Goal: Use online tool/utility

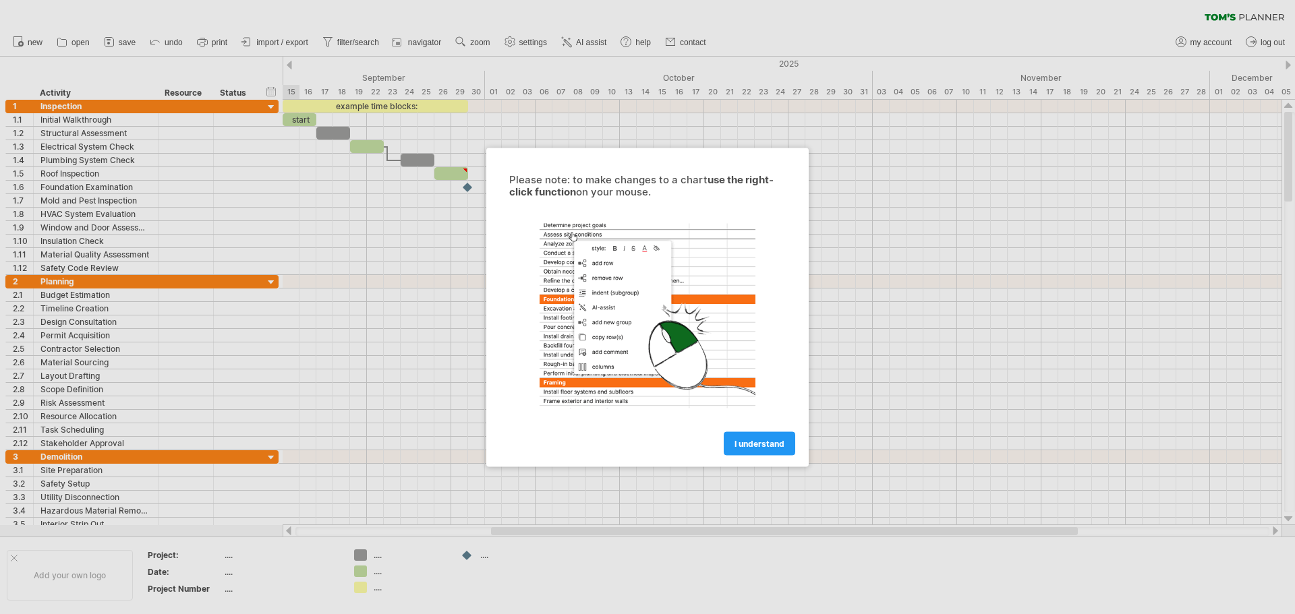
click at [780, 447] on span "I understand" at bounding box center [759, 443] width 50 height 10
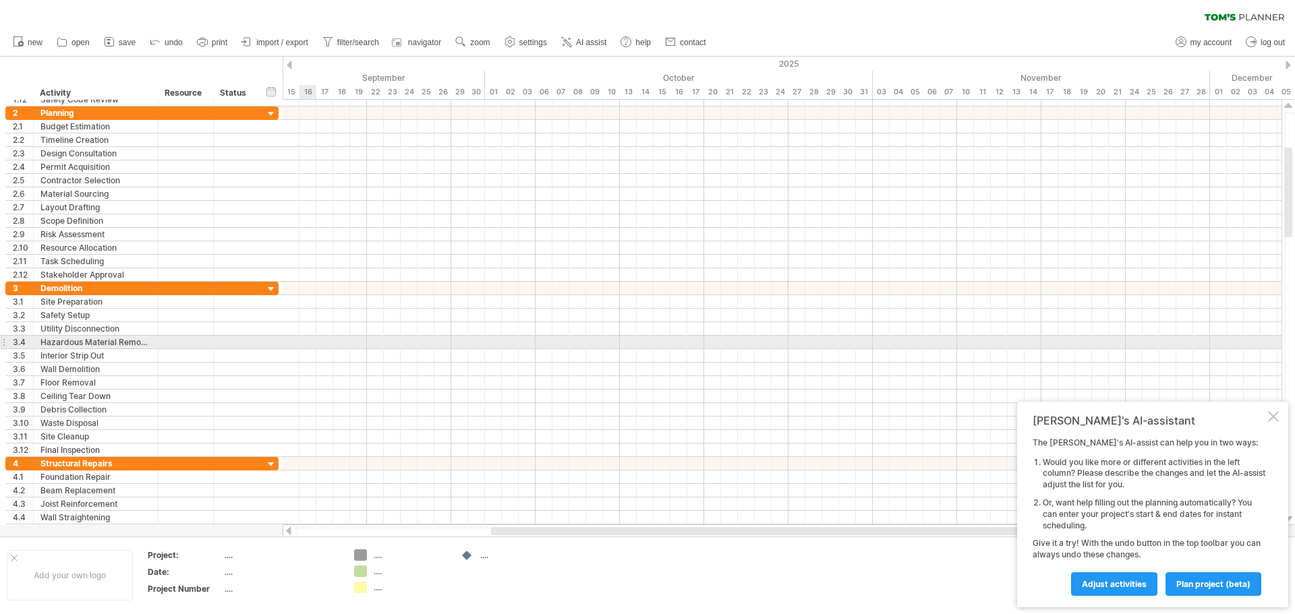
click at [302, 342] on div at bounding box center [782, 342] width 999 height 13
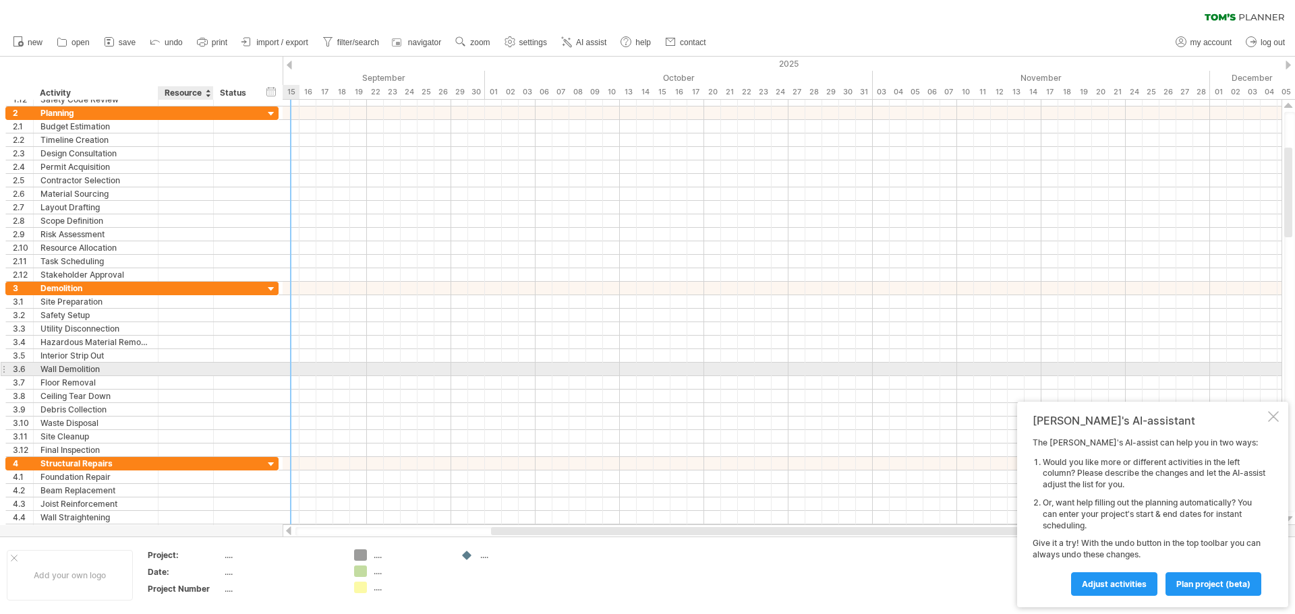
click at [180, 364] on div at bounding box center [185, 369] width 41 height 13
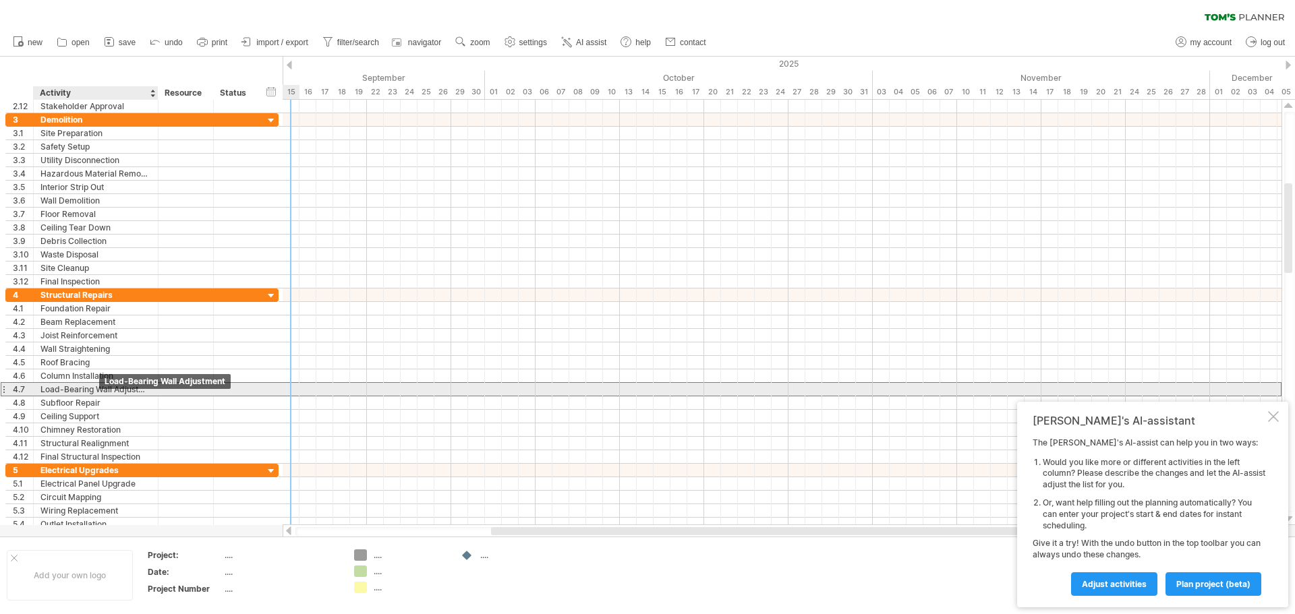
click at [74, 385] on div "Load-Bearing Wall Adjustment" at bounding box center [95, 389] width 111 height 13
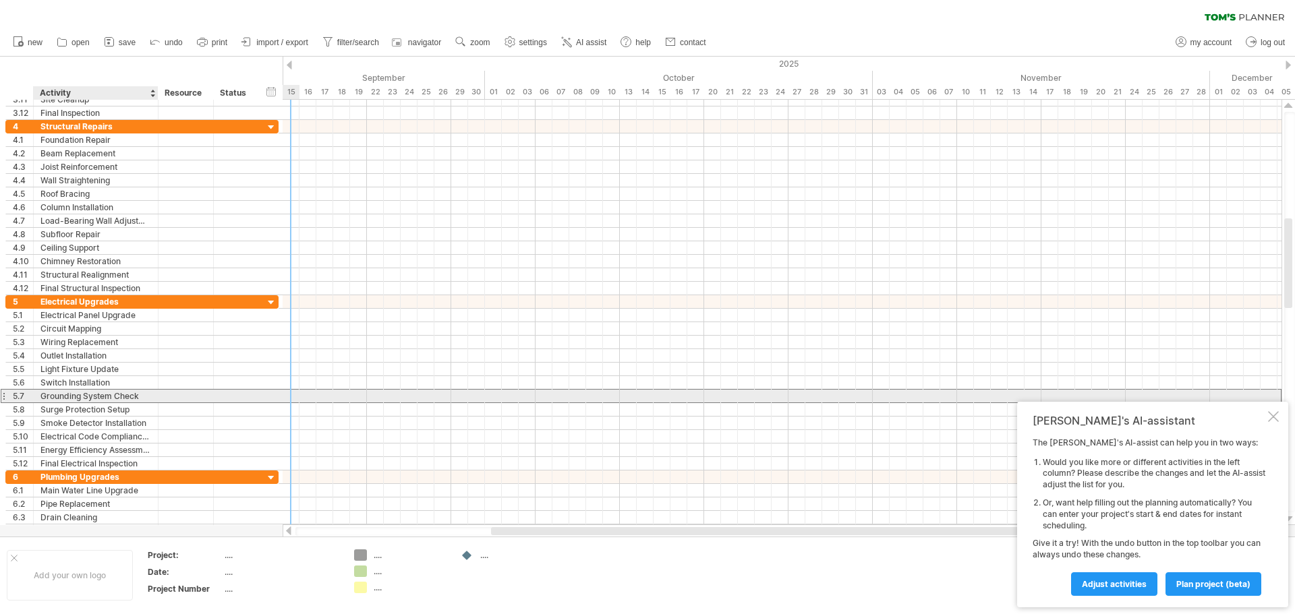
click at [53, 398] on div "Grounding System Check" at bounding box center [95, 396] width 111 height 13
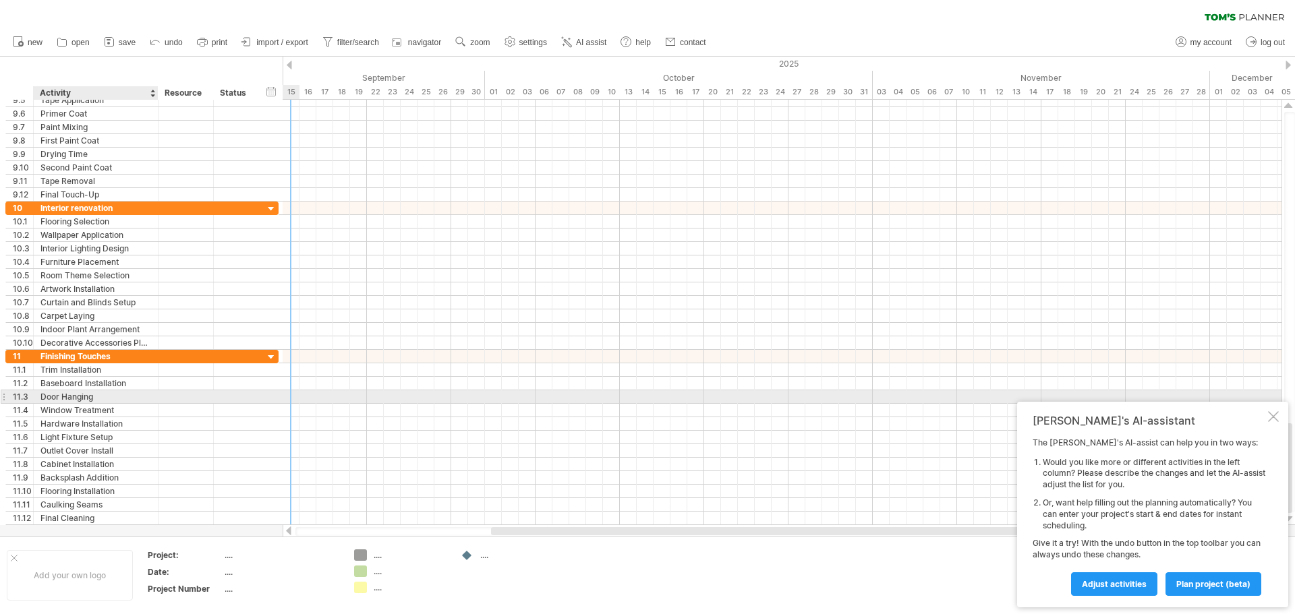
click at [95, 403] on div "**********" at bounding box center [141, 396] width 273 height 13
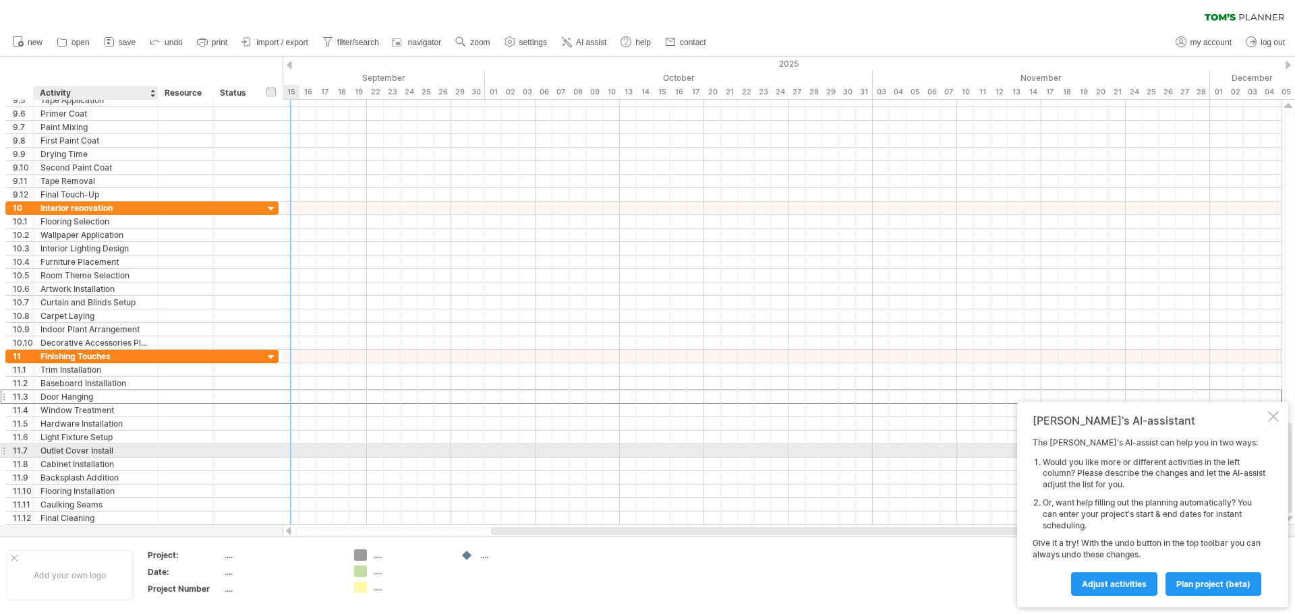
click at [70, 455] on div "Outlet Cover Install" at bounding box center [95, 450] width 111 height 13
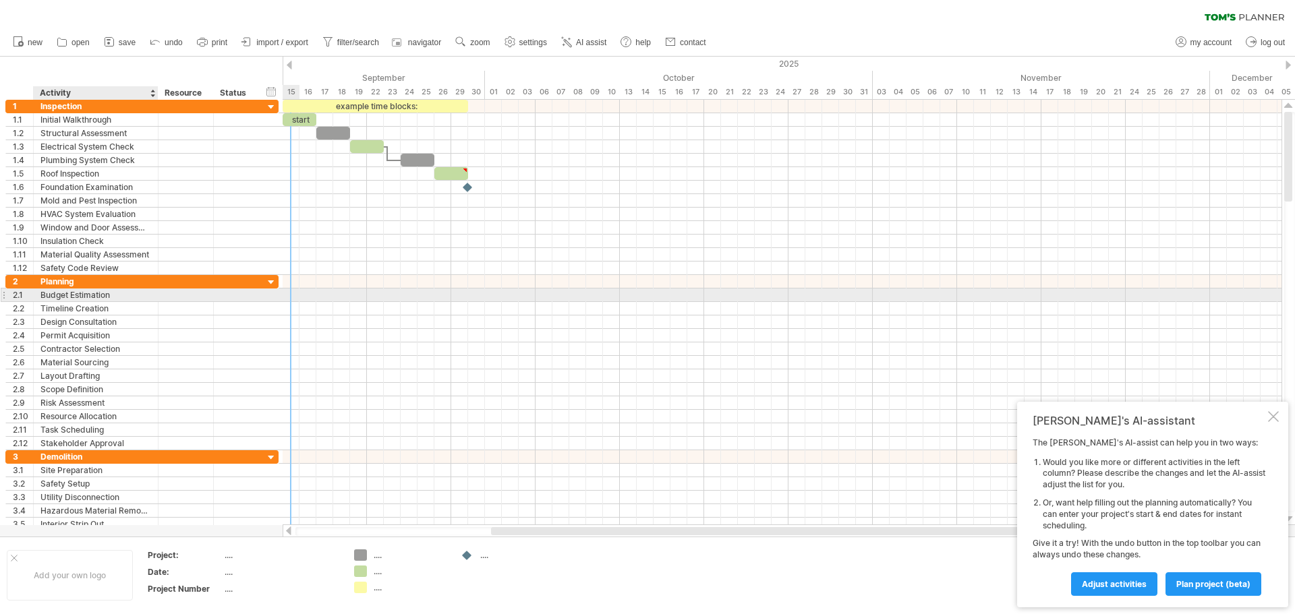
click at [90, 296] on div "Budget Estimation" at bounding box center [95, 295] width 111 height 13
click at [90, 296] on input "**********" at bounding box center [95, 295] width 111 height 13
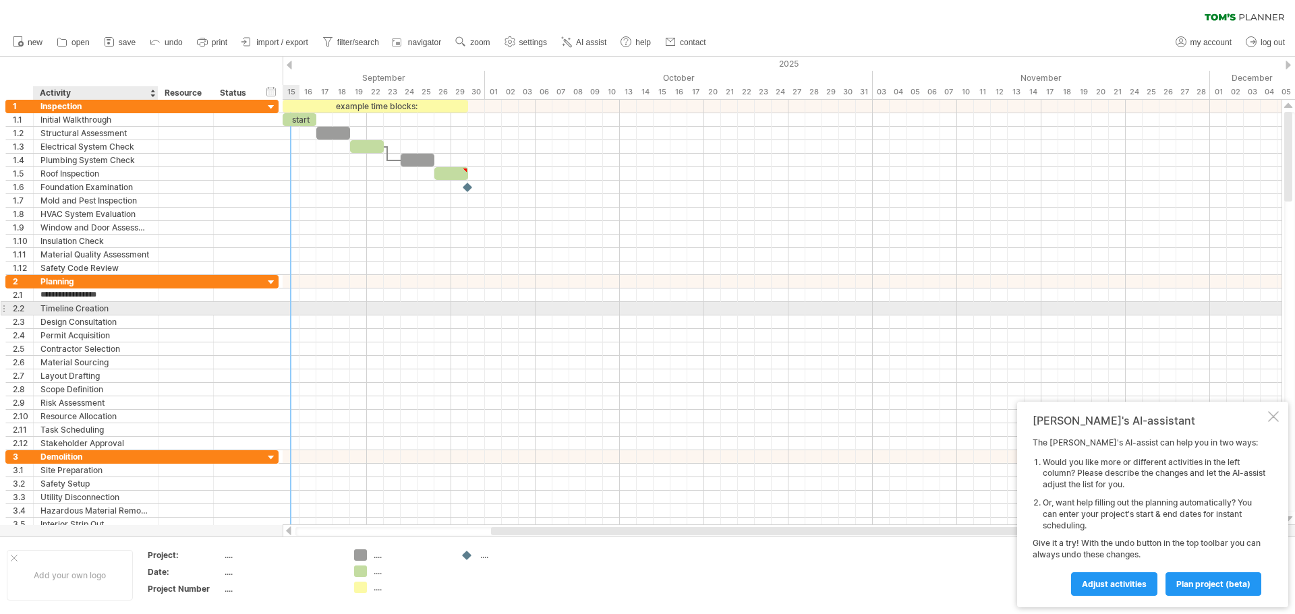
click at [116, 310] on div "Timeline Creation" at bounding box center [95, 308] width 111 height 13
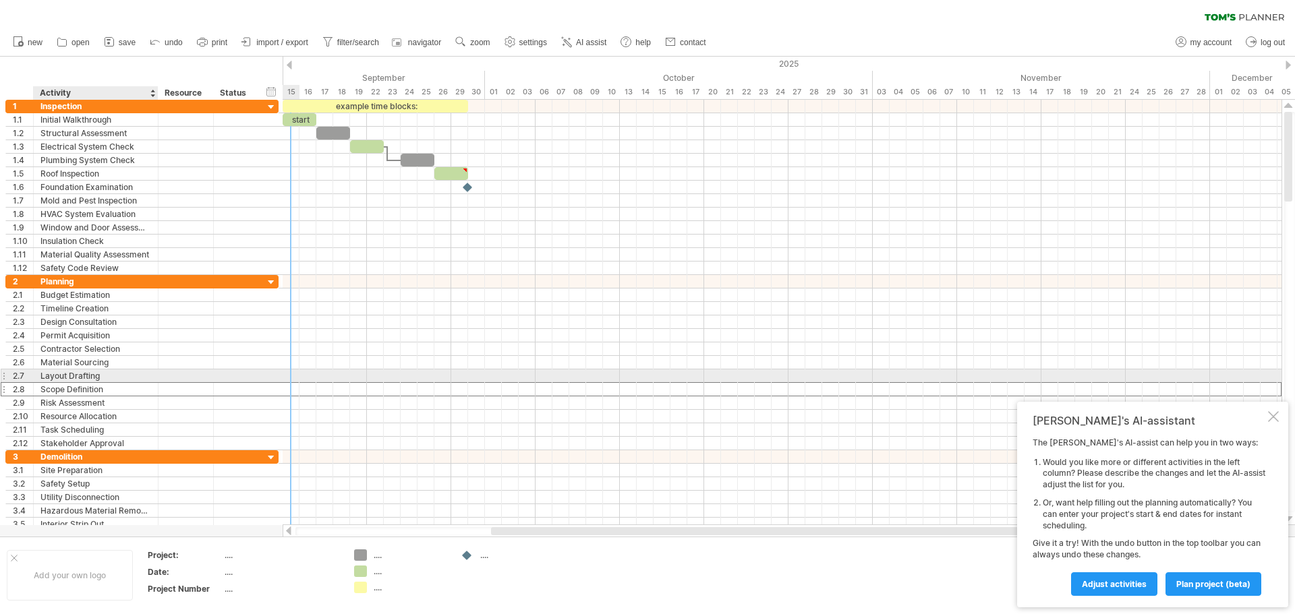
click at [84, 383] on div "Scope Definition" at bounding box center [95, 389] width 111 height 13
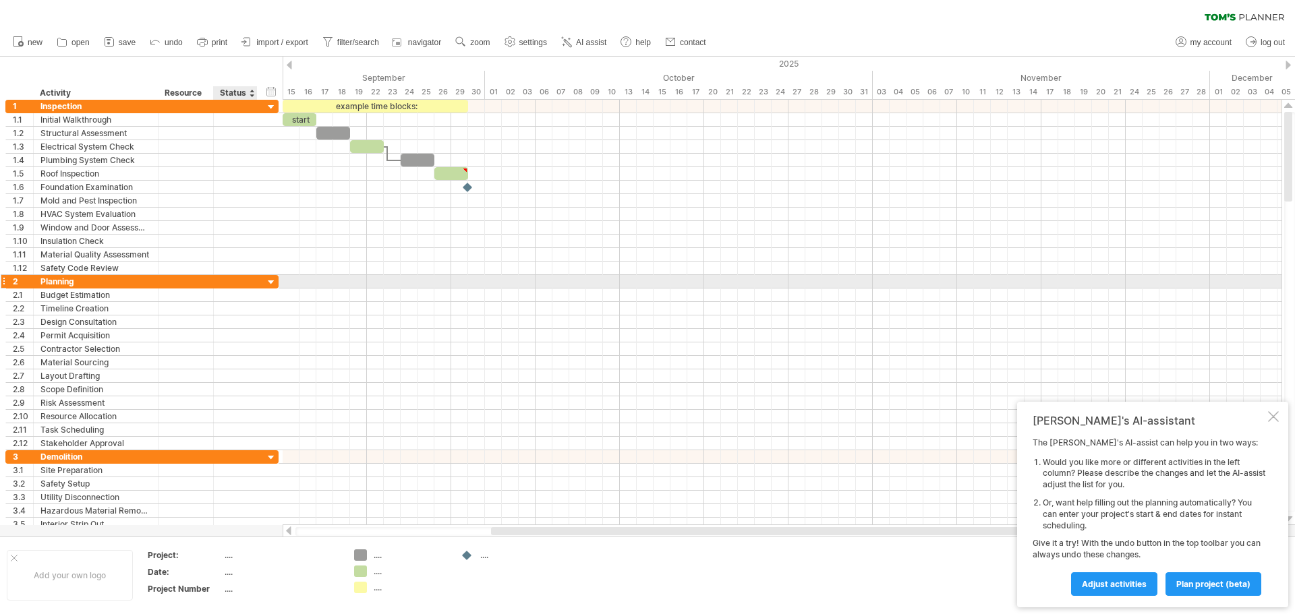
click at [266, 282] on div at bounding box center [271, 283] width 13 height 13
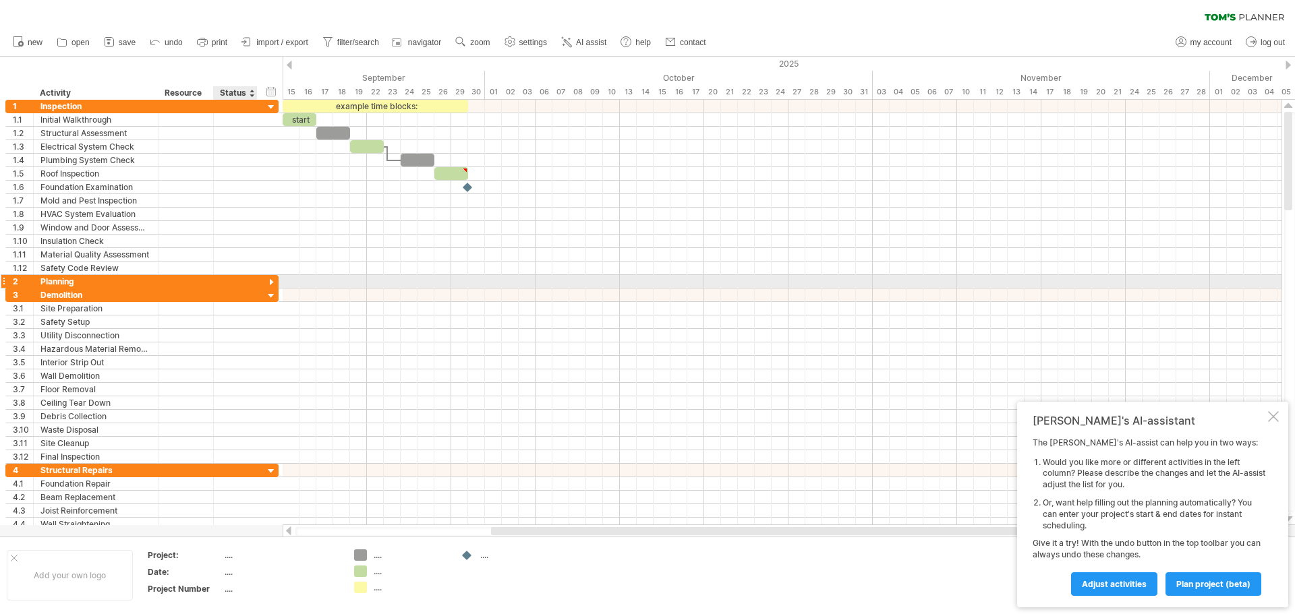
click at [266, 282] on div at bounding box center [271, 283] width 13 height 13
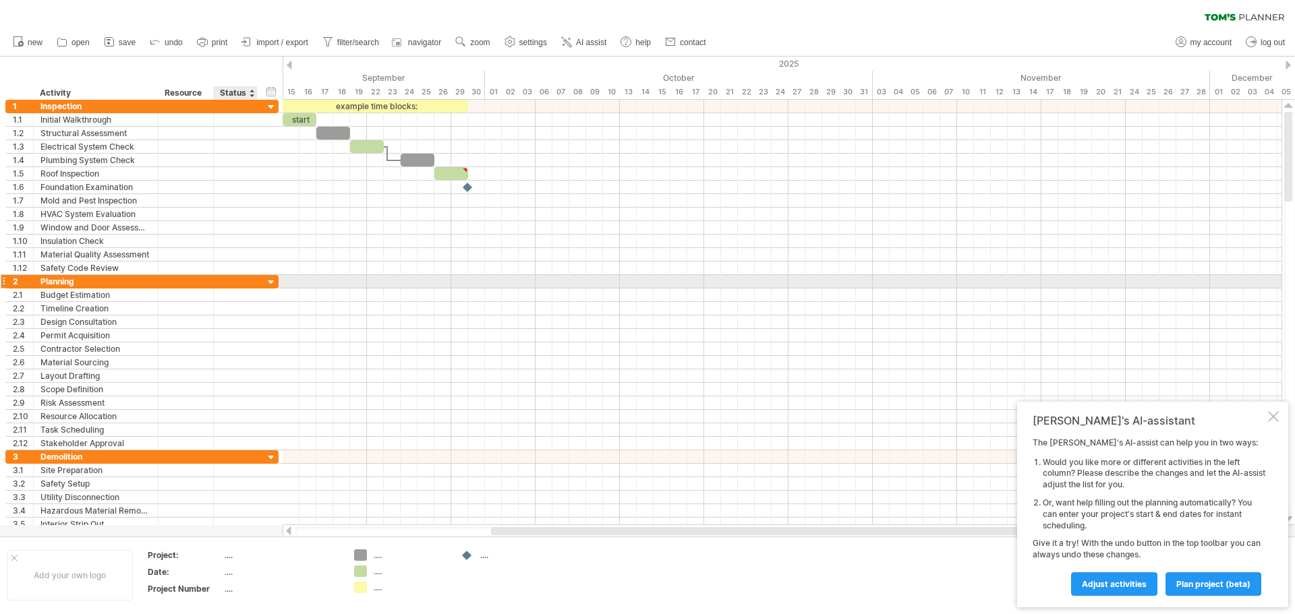
click at [266, 282] on div at bounding box center [271, 283] width 13 height 13
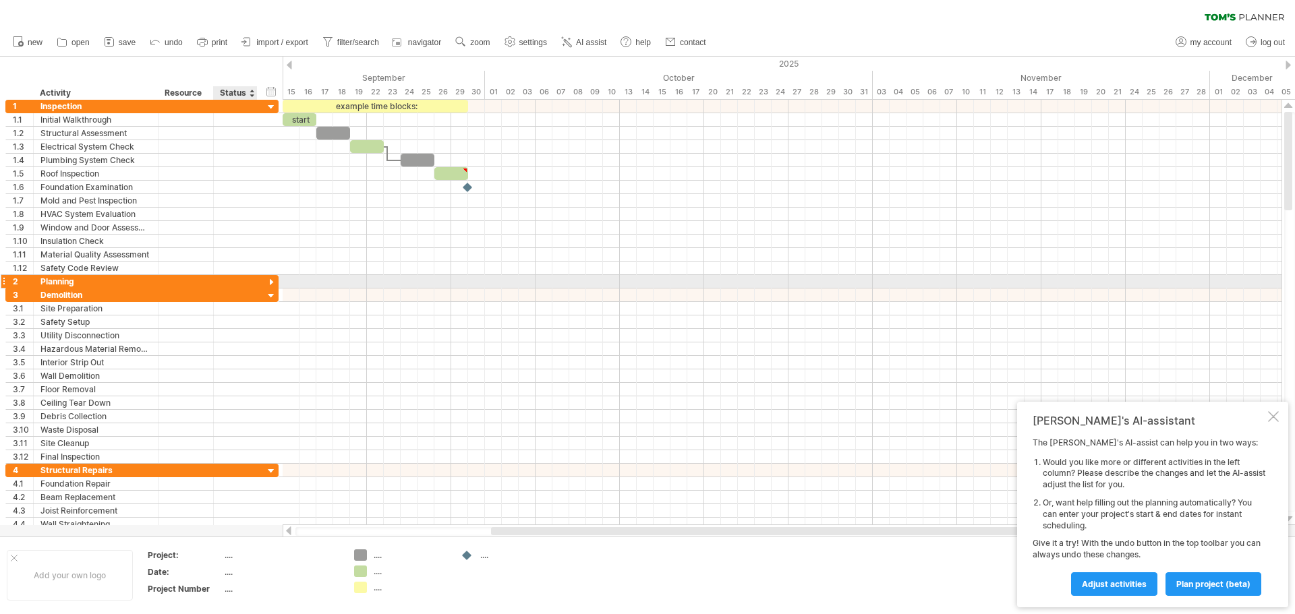
click at [266, 282] on div at bounding box center [271, 283] width 13 height 13
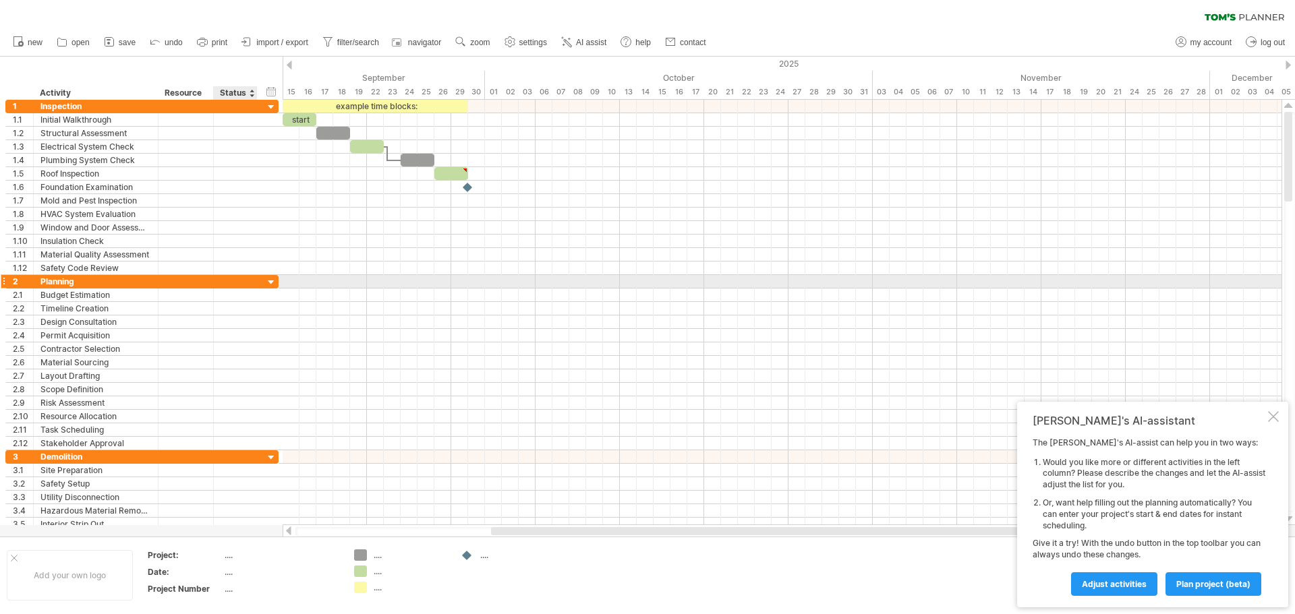
click at [266, 282] on div at bounding box center [271, 283] width 13 height 13
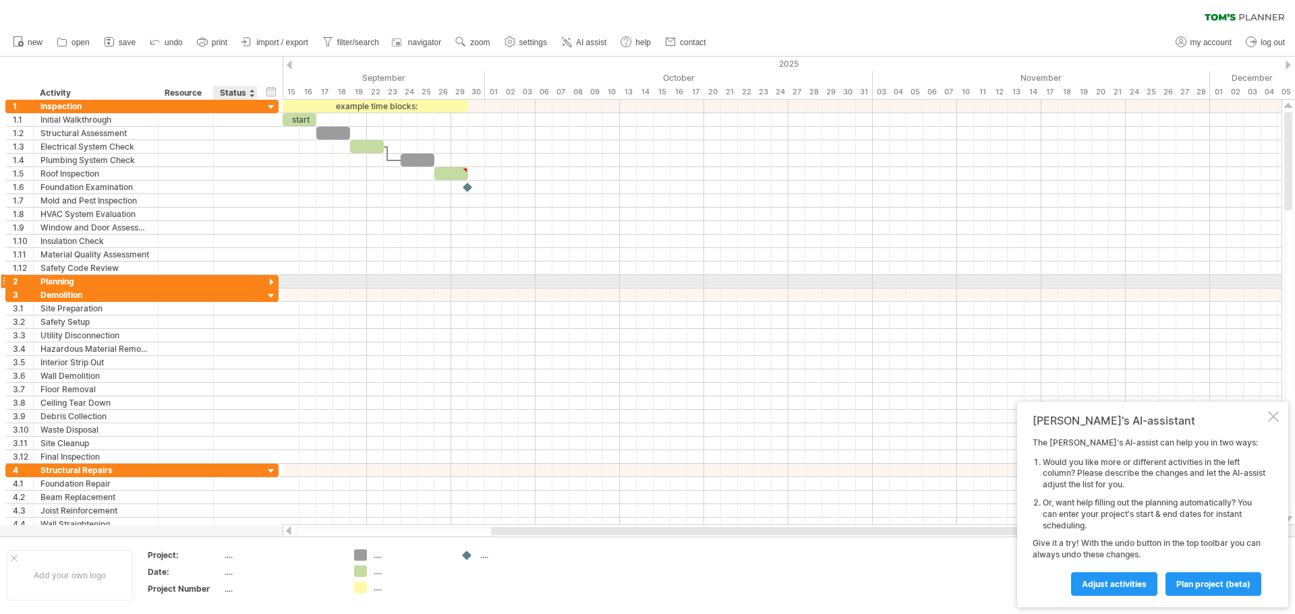
click at [266, 282] on div at bounding box center [271, 283] width 13 height 13
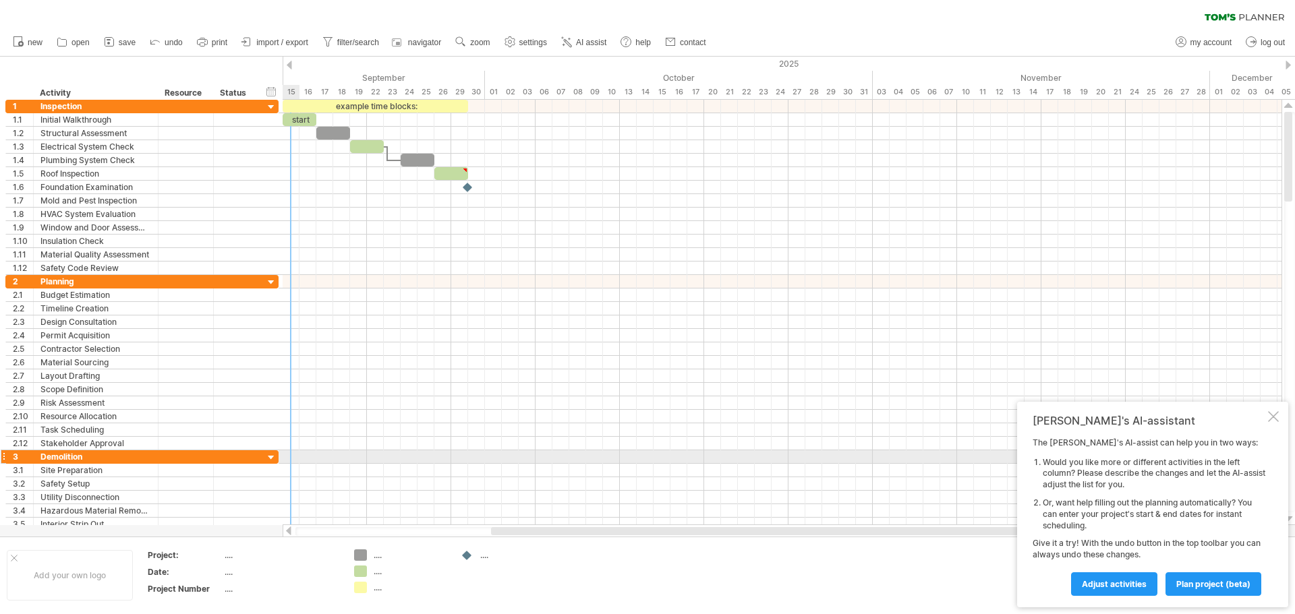
click at [270, 460] on div at bounding box center [271, 458] width 13 height 13
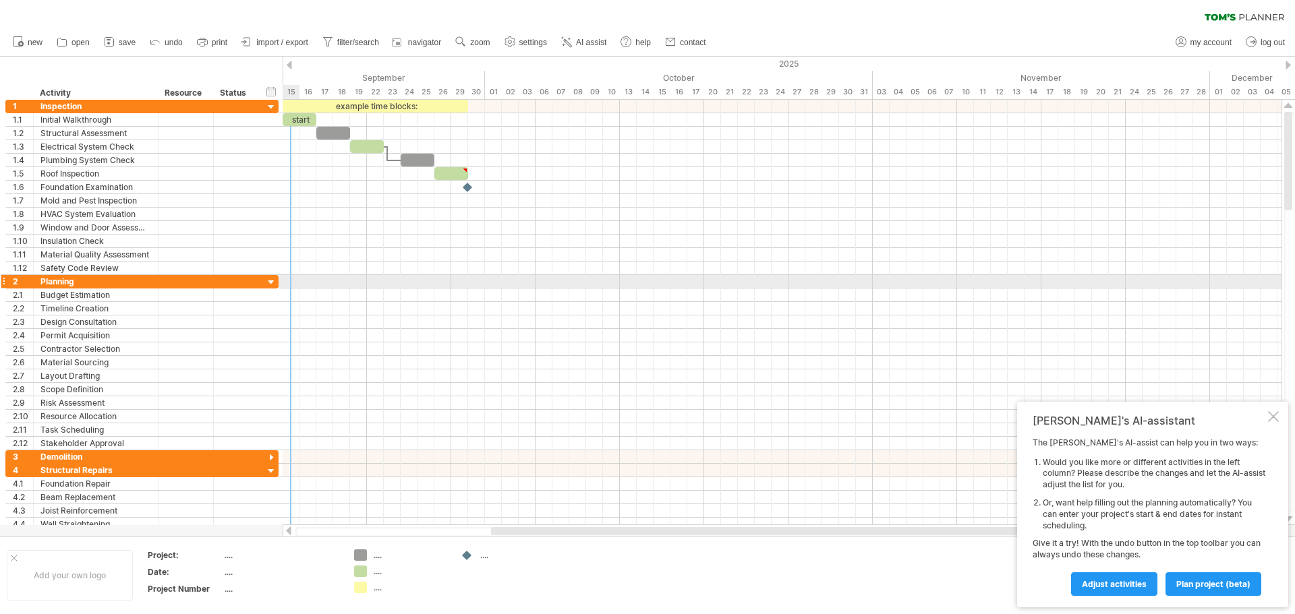
click at [270, 281] on div at bounding box center [271, 283] width 13 height 13
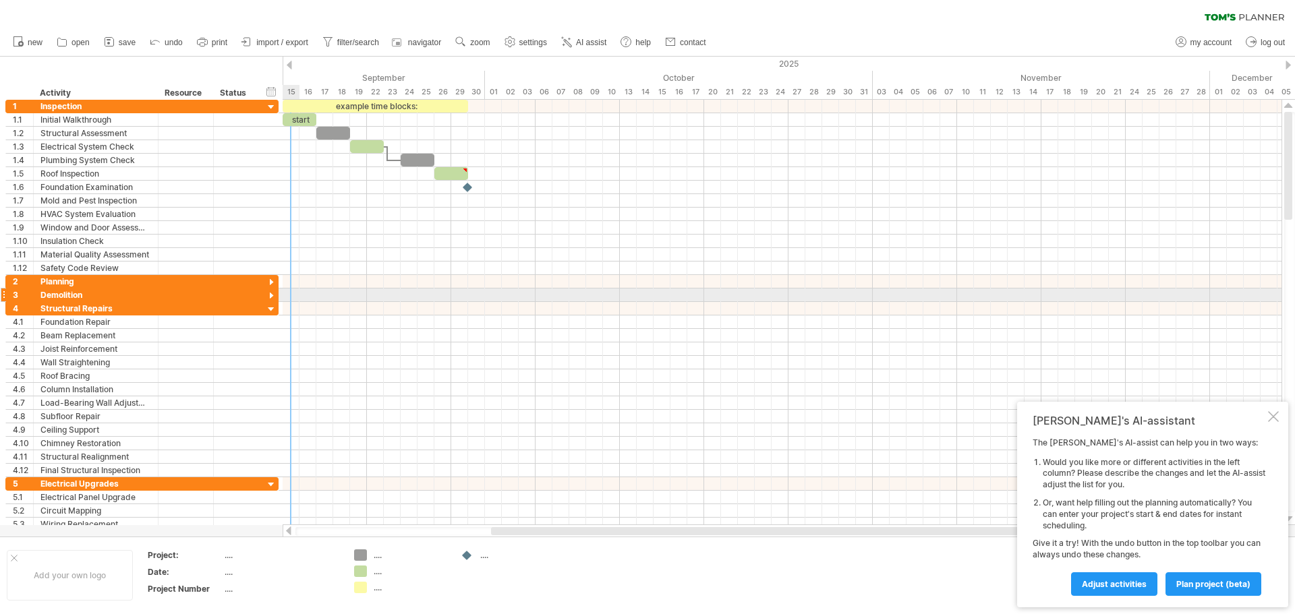
click at [266, 295] on div at bounding box center [271, 296] width 13 height 13
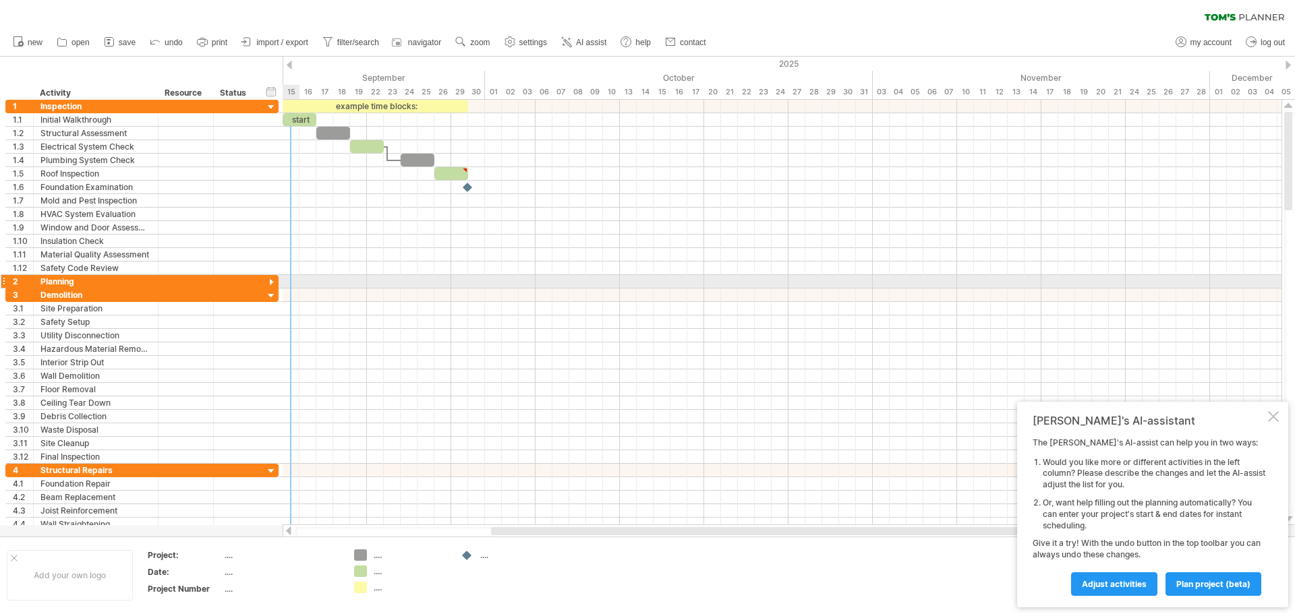
click at [274, 280] on div at bounding box center [271, 283] width 13 height 13
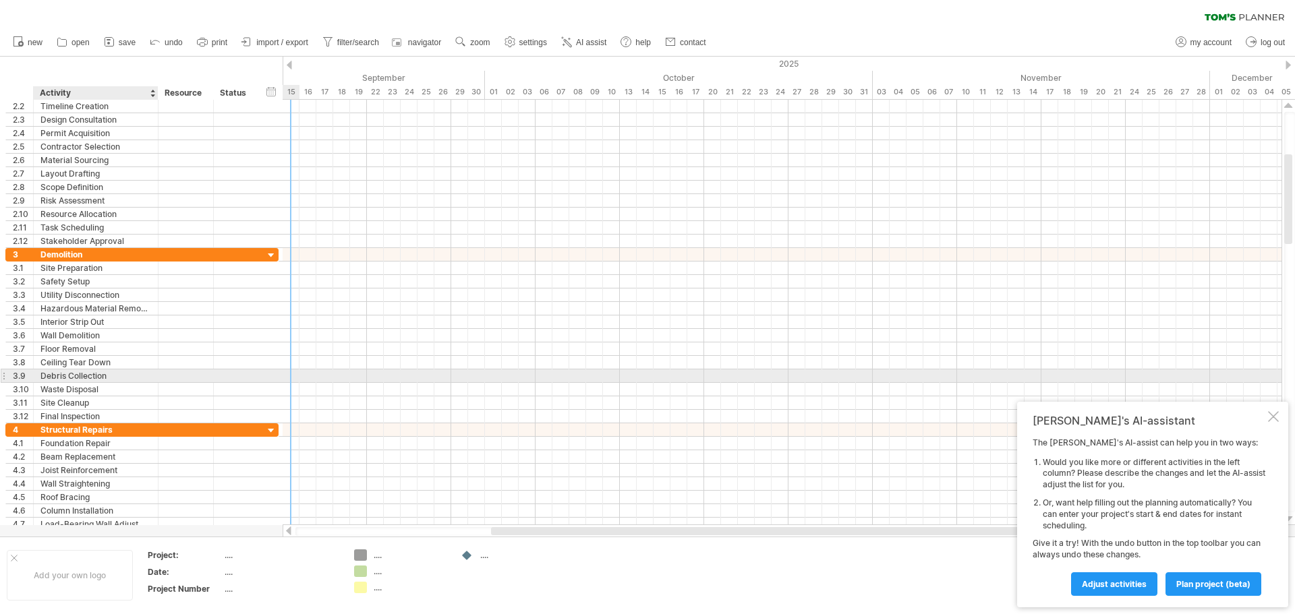
click at [74, 377] on div "Debris Collection" at bounding box center [95, 376] width 111 height 13
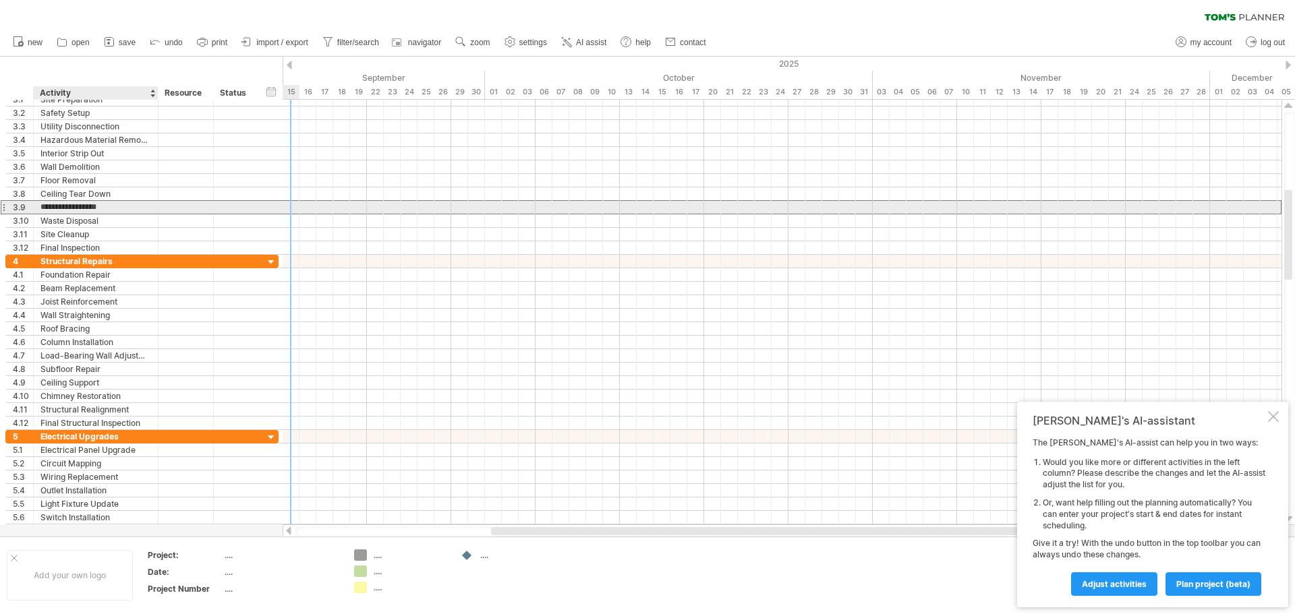
click at [74, 377] on div "Ceiling Support" at bounding box center [95, 382] width 111 height 13
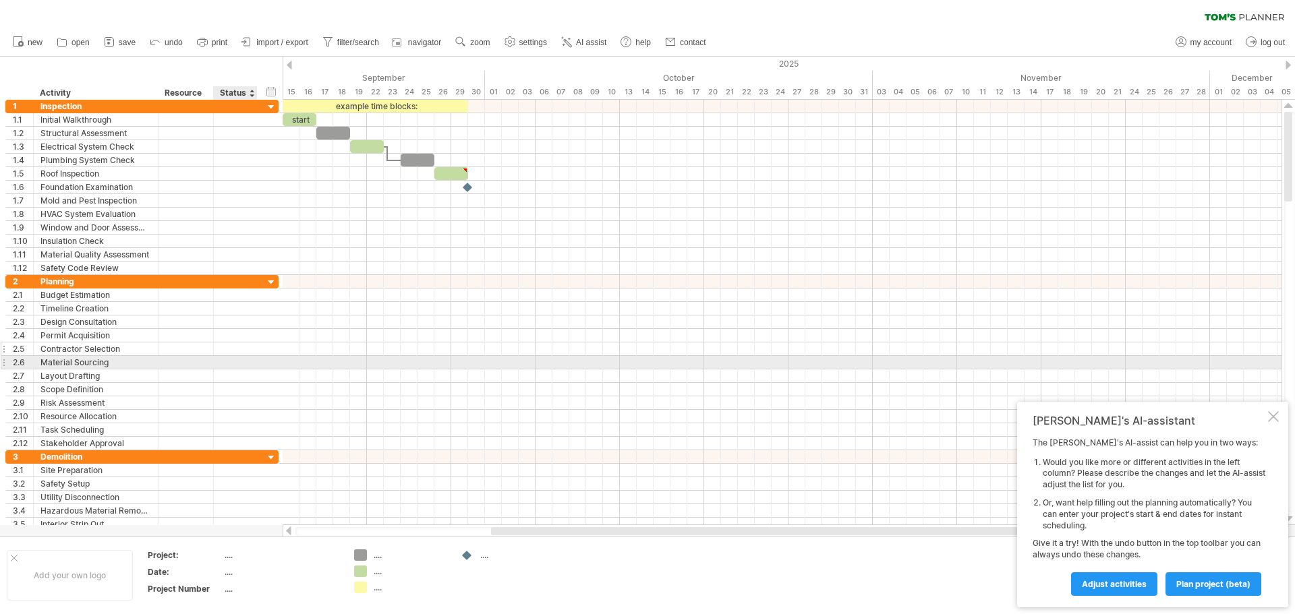
click at [265, 355] on div "**********" at bounding box center [141, 349] width 273 height 13
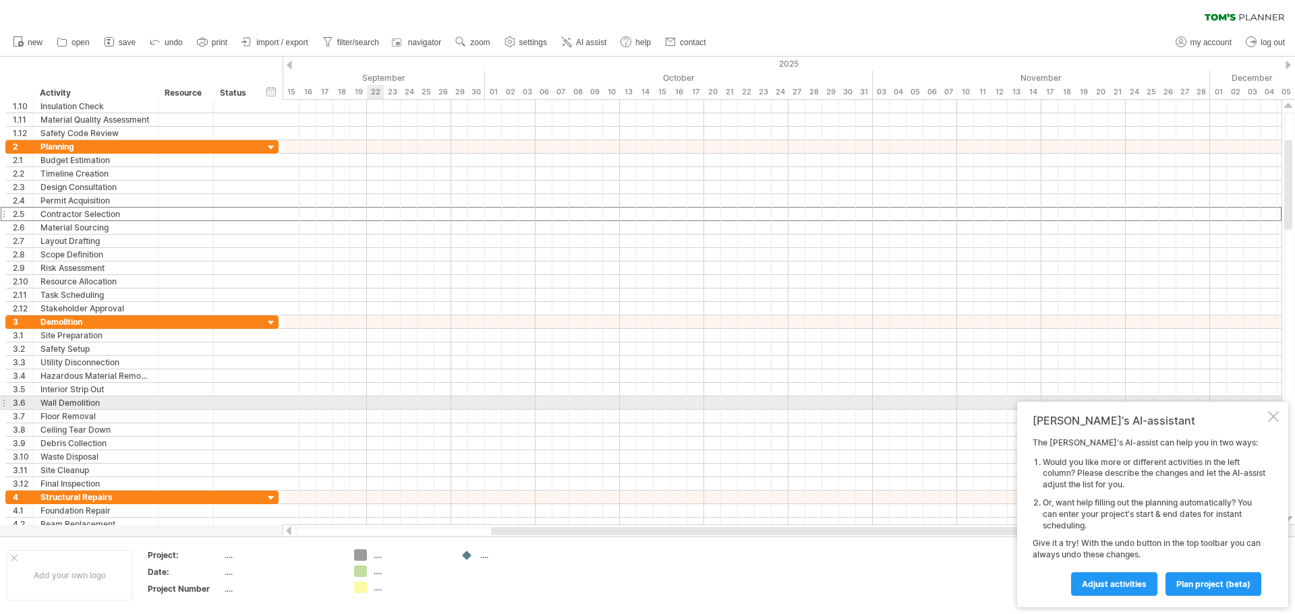
click at [374, 397] on div at bounding box center [782, 403] width 999 height 13
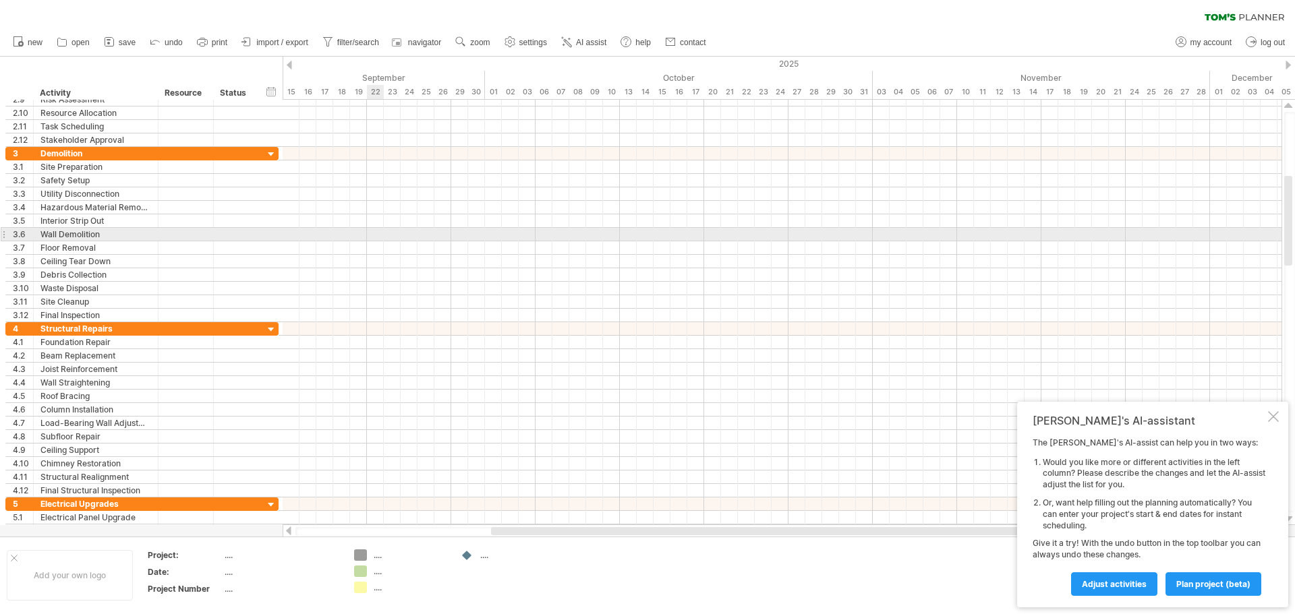
click at [374, 397] on div at bounding box center [782, 396] width 999 height 13
